Goal: Answer question/provide support: Answer question/provide support

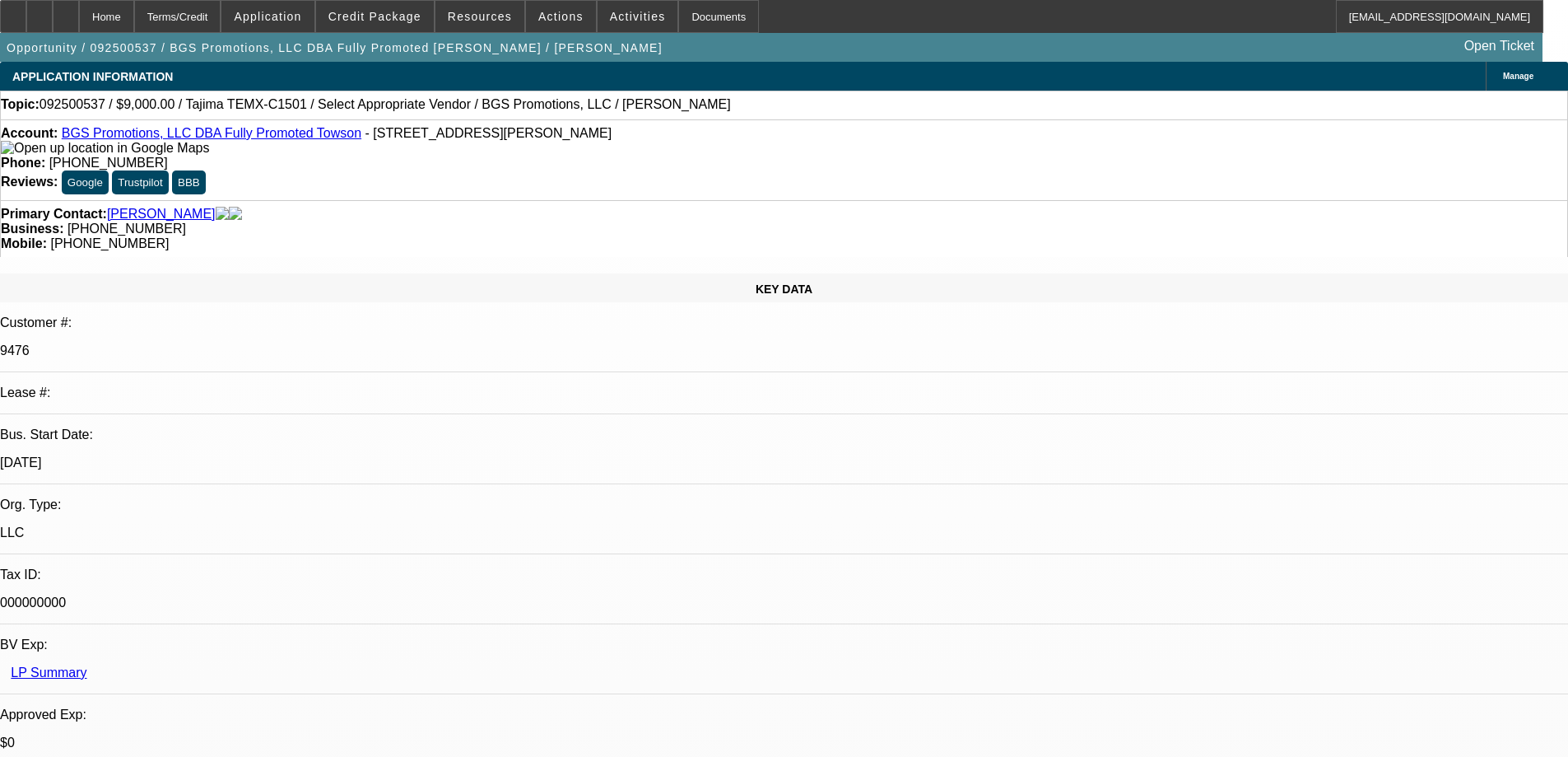
select select "0"
select select "2"
select select "0.1"
select select "4"
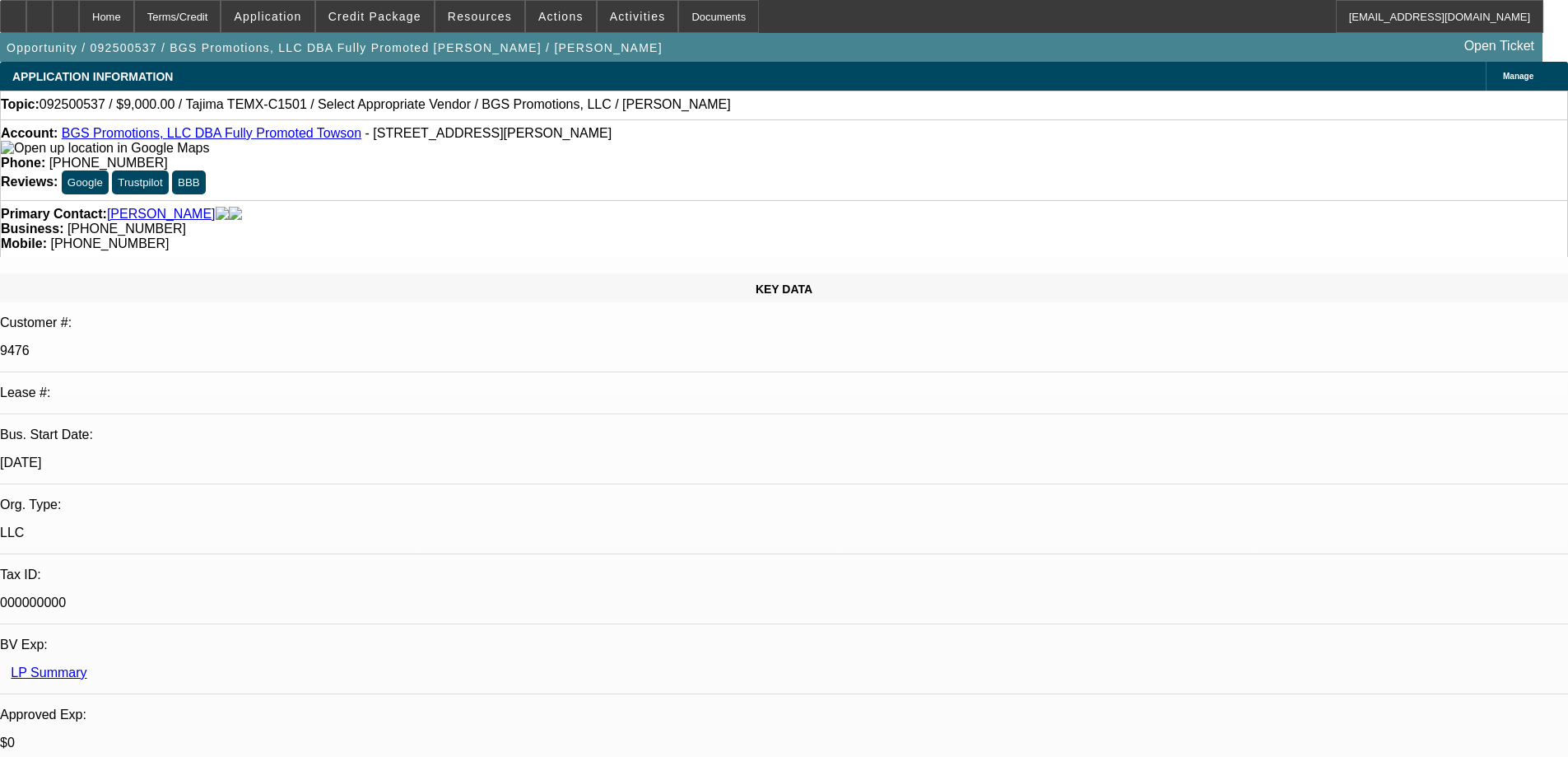
radio input "true"
type textarea "USED EQUIP DEAL ONLY, NO CONTRACTS"
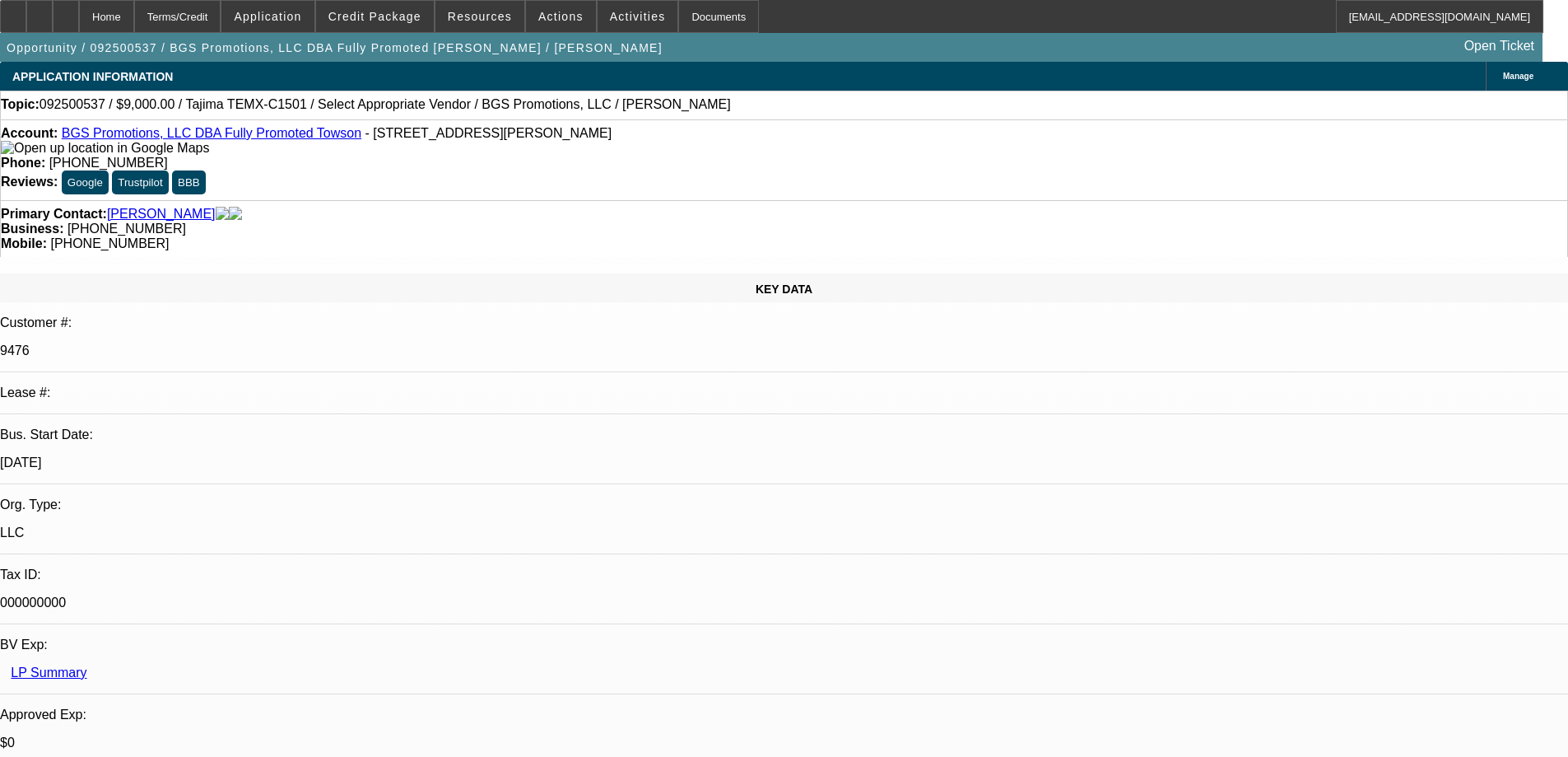
radio input "true"
